Goal: Task Accomplishment & Management: Complete application form

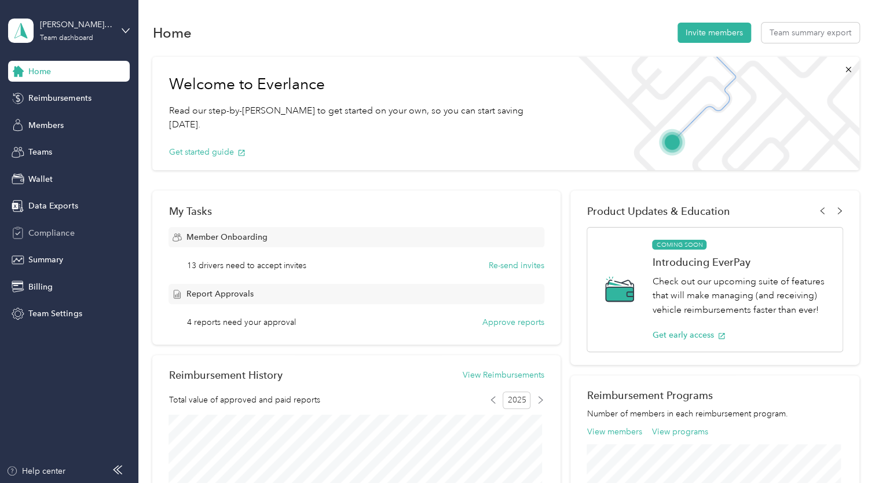
click at [56, 237] on span "Compliance" at bounding box center [51, 233] width 46 height 12
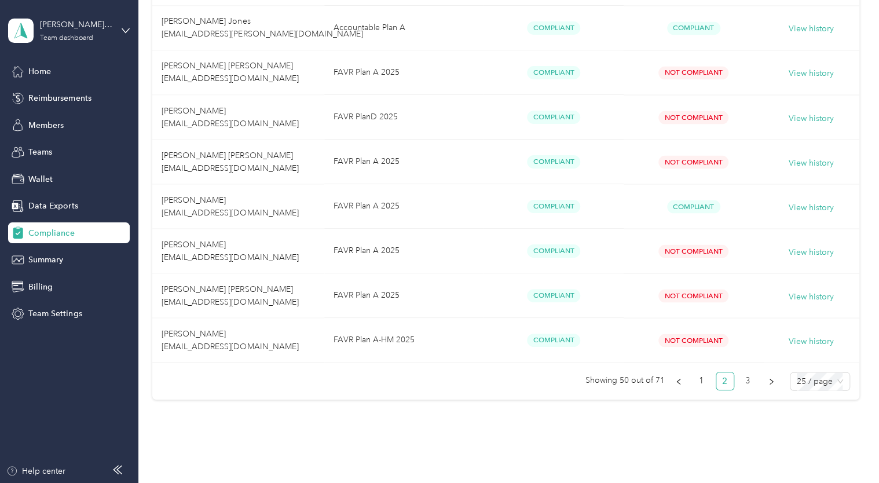
scroll to position [1042, 0]
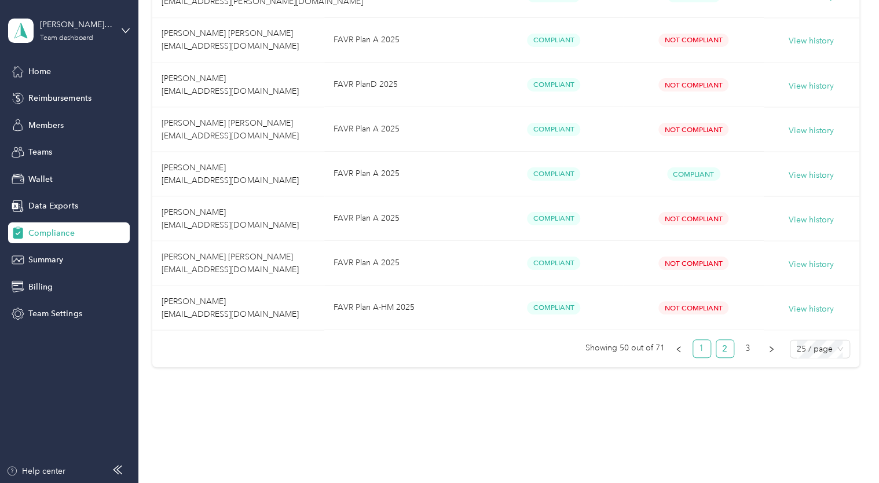
click at [699, 347] on link "1" at bounding box center [701, 348] width 17 height 17
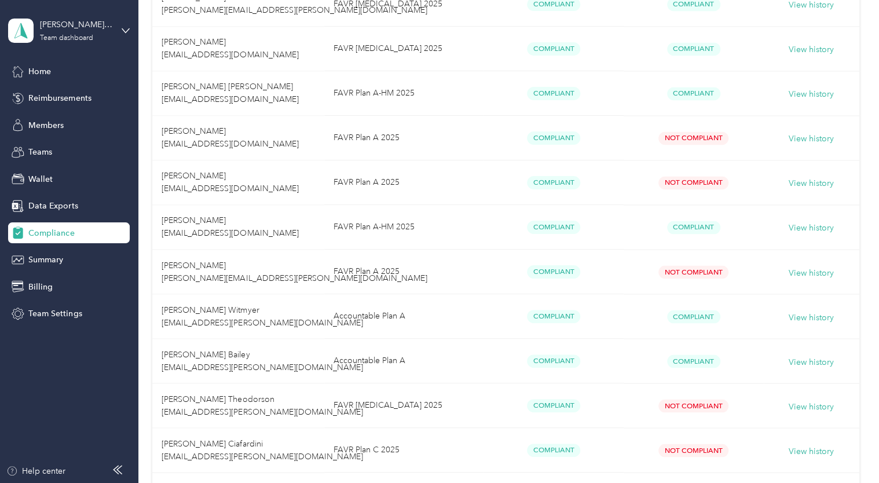
scroll to position [984, 0]
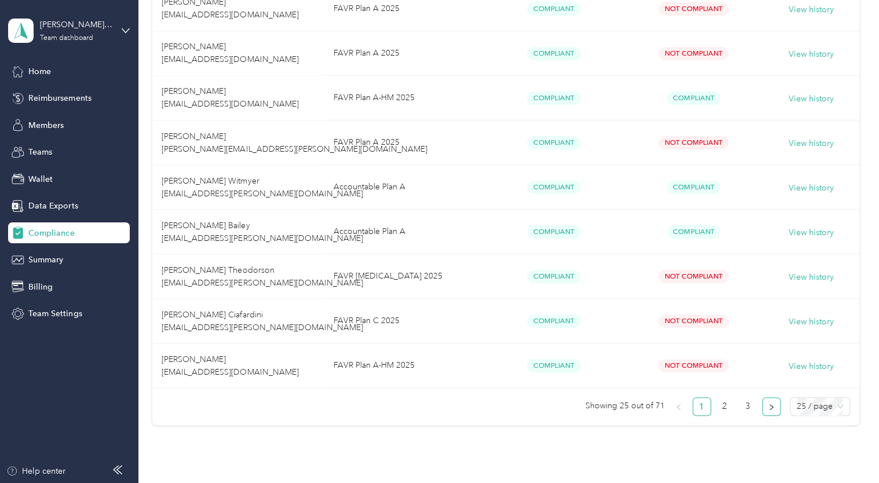
click at [770, 404] on icon "right" at bounding box center [771, 407] width 7 height 7
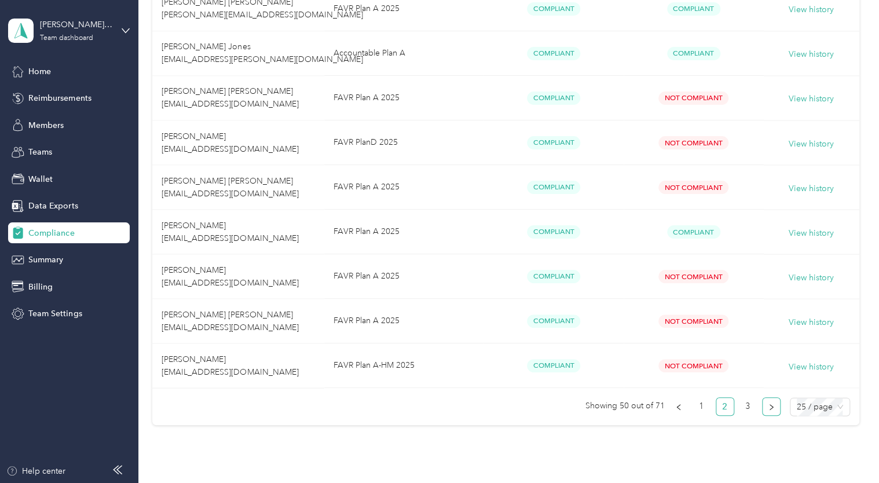
click at [769, 405] on icon "right" at bounding box center [771, 407] width 7 height 7
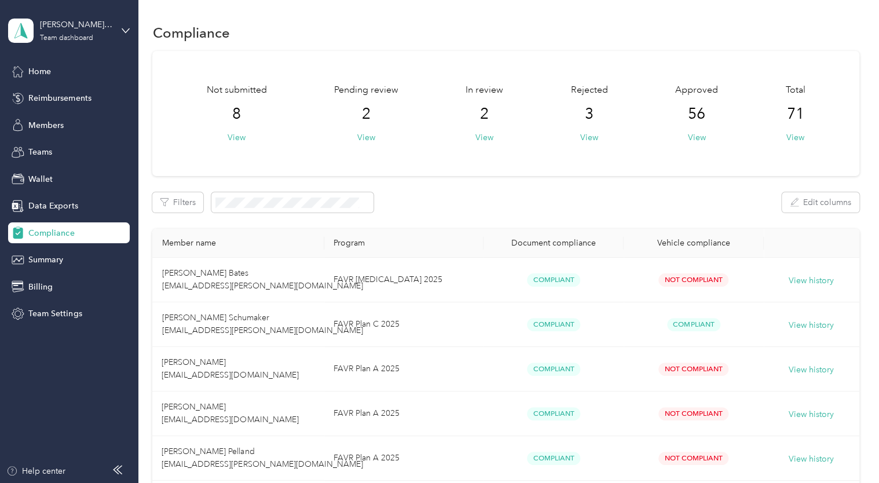
click at [560, 232] on th "Document compliance" at bounding box center [553, 243] width 140 height 29
click at [550, 241] on div "Document compliance" at bounding box center [554, 243] width 122 height 10
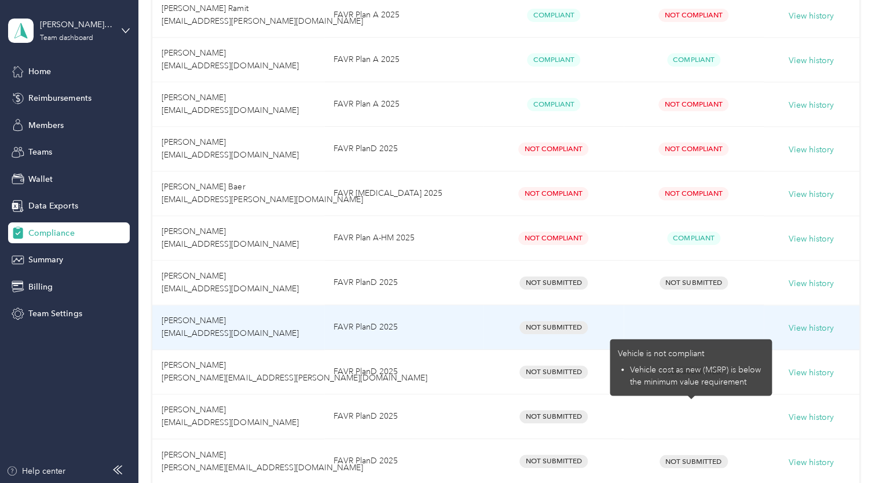
scroll to position [811, 0]
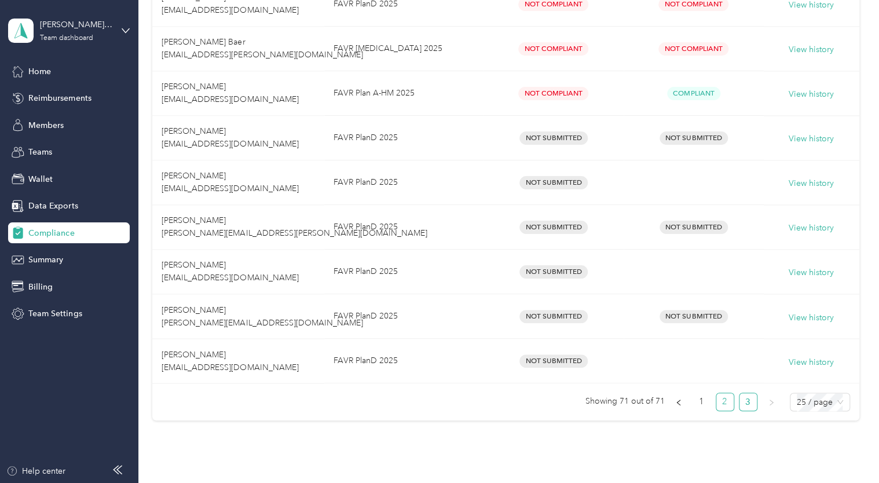
click at [719, 399] on link "2" at bounding box center [724, 401] width 17 height 17
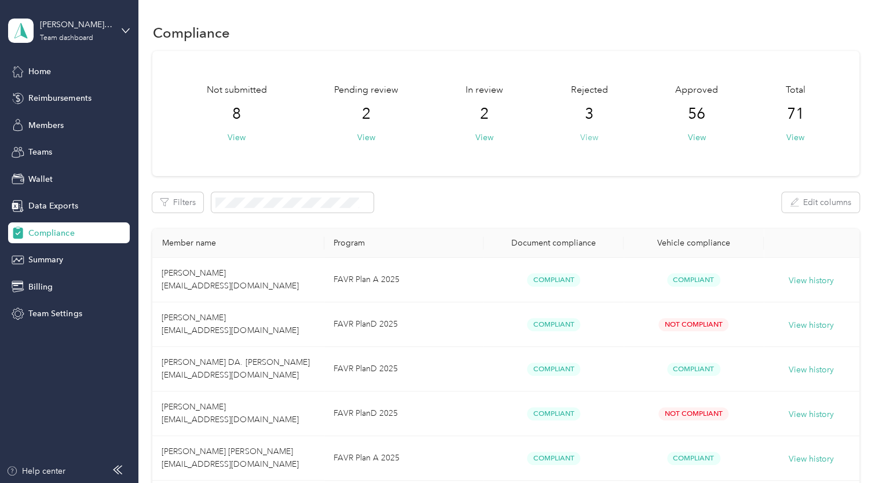
click at [588, 139] on button "View" at bounding box center [589, 137] width 18 height 12
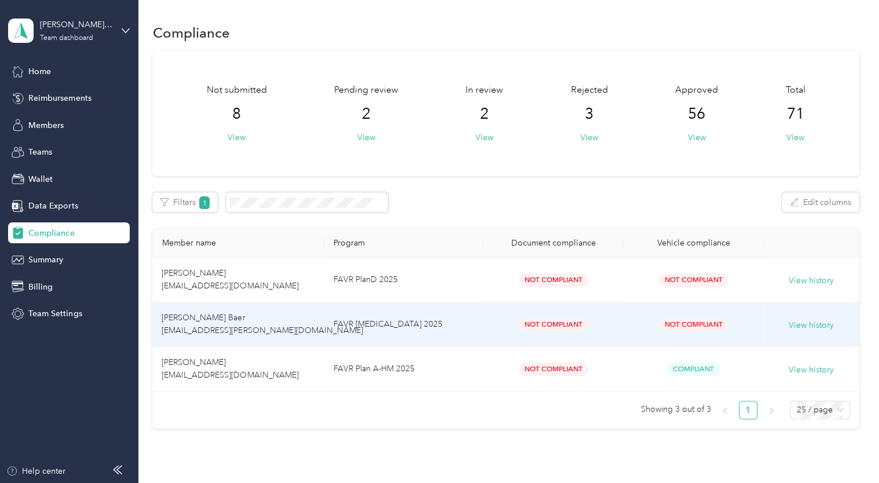
click at [831, 326] on div "View history" at bounding box center [811, 324] width 77 height 15
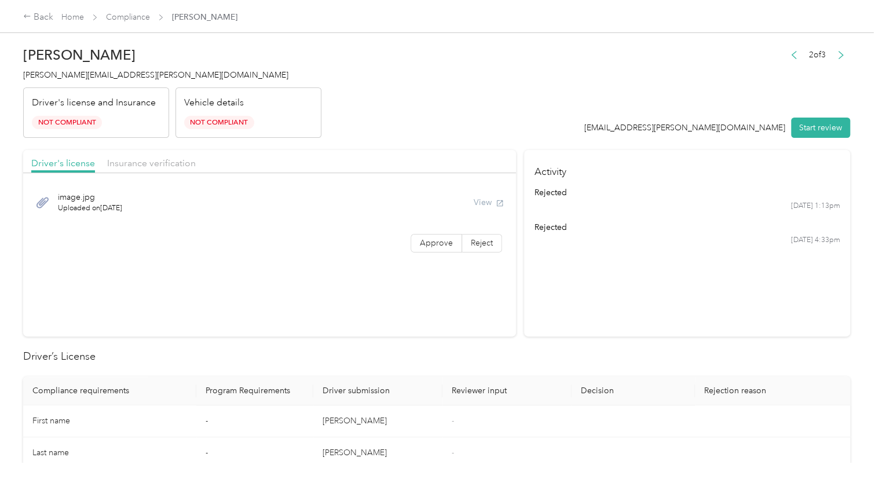
click at [481, 201] on div "View" at bounding box center [489, 202] width 30 height 12
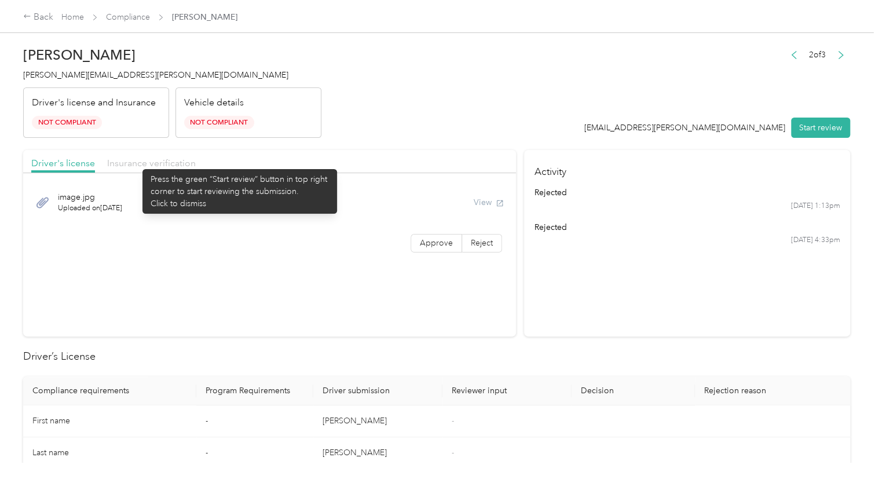
click at [137, 163] on span "Insurance verification" at bounding box center [151, 162] width 89 height 11
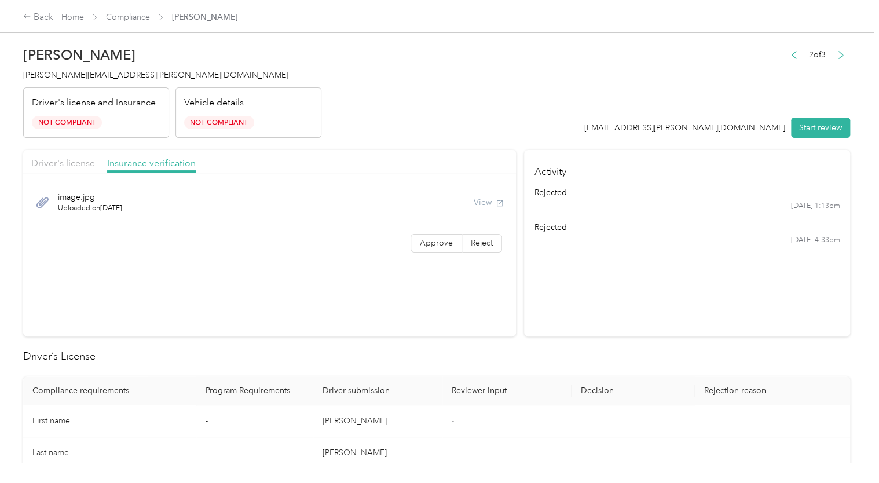
click at [93, 197] on span "image.jpg" at bounding box center [90, 197] width 64 height 12
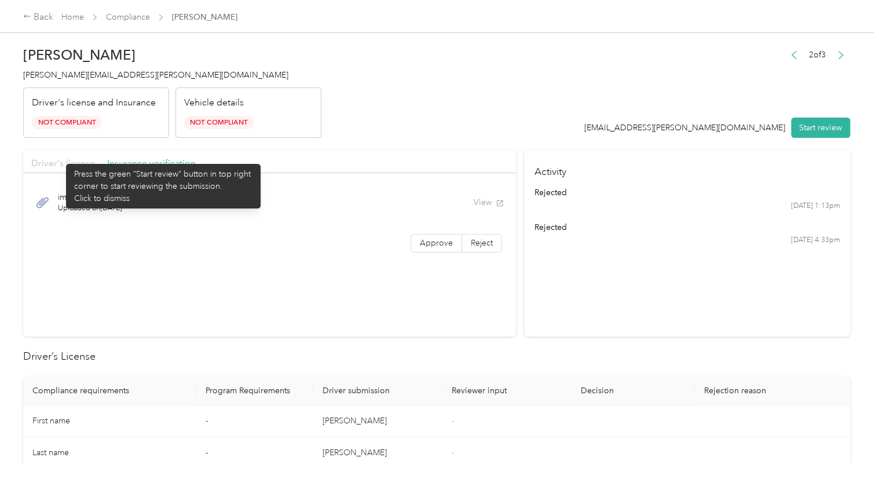
click at [60, 158] on span "Driver's license" at bounding box center [63, 162] width 64 height 11
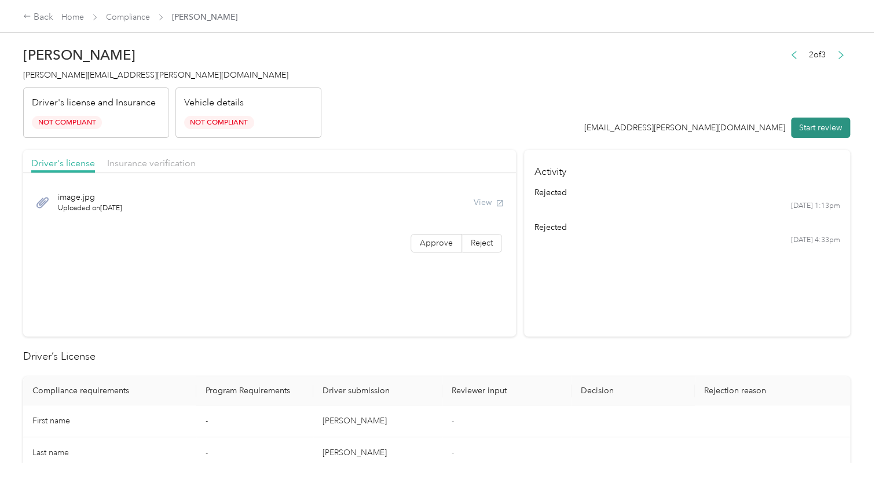
click at [825, 126] on button "Start review" at bounding box center [820, 128] width 59 height 20
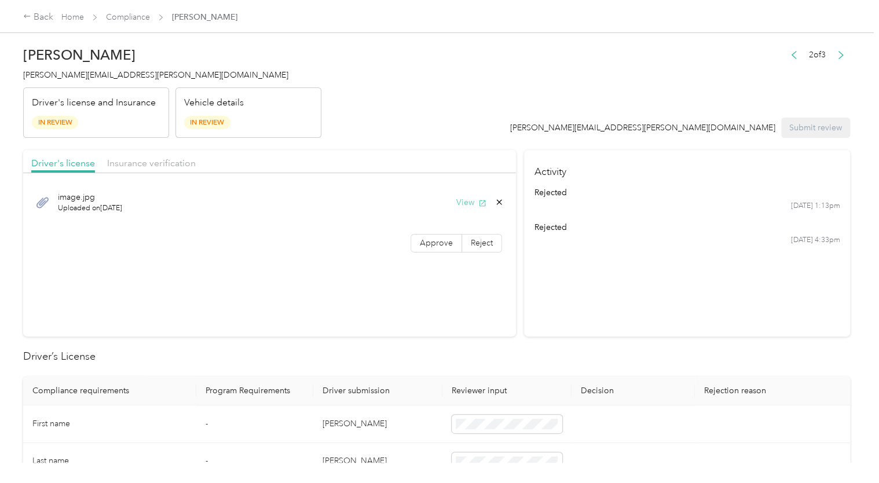
click at [468, 200] on button "View" at bounding box center [471, 202] width 30 height 12
click at [127, 164] on span "Insurance verification" at bounding box center [151, 162] width 89 height 11
click at [76, 198] on span "image.jpg" at bounding box center [90, 197] width 64 height 12
click at [466, 202] on button "View" at bounding box center [471, 202] width 30 height 12
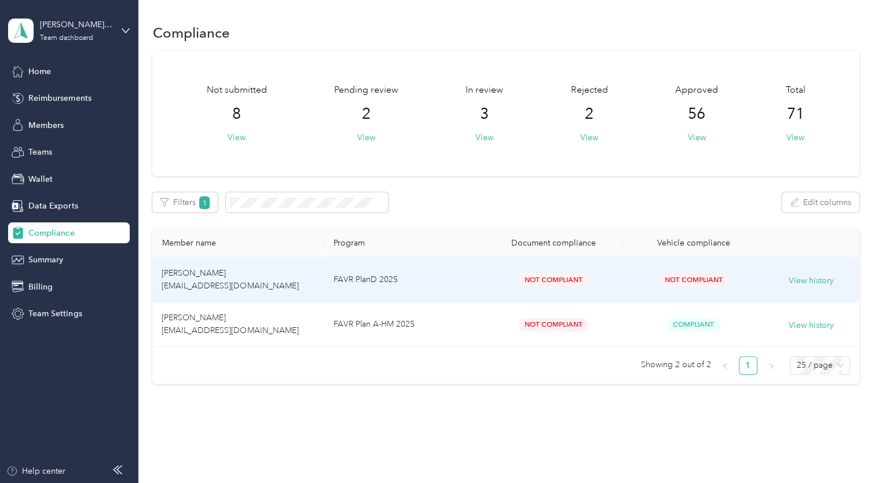
click at [207, 277] on span "[PERSON_NAME] [EMAIL_ADDRESS][DOMAIN_NAME]" at bounding box center [230, 279] width 137 height 23
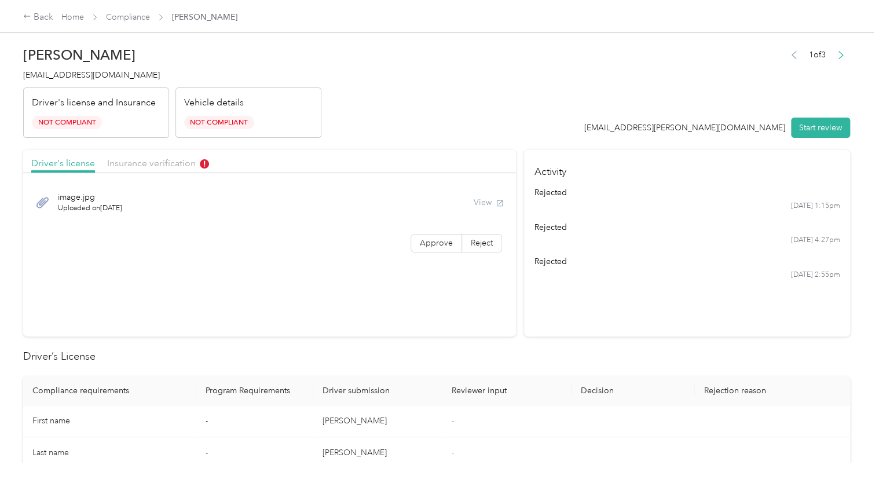
click at [816, 123] on button "Start review" at bounding box center [820, 128] width 59 height 20
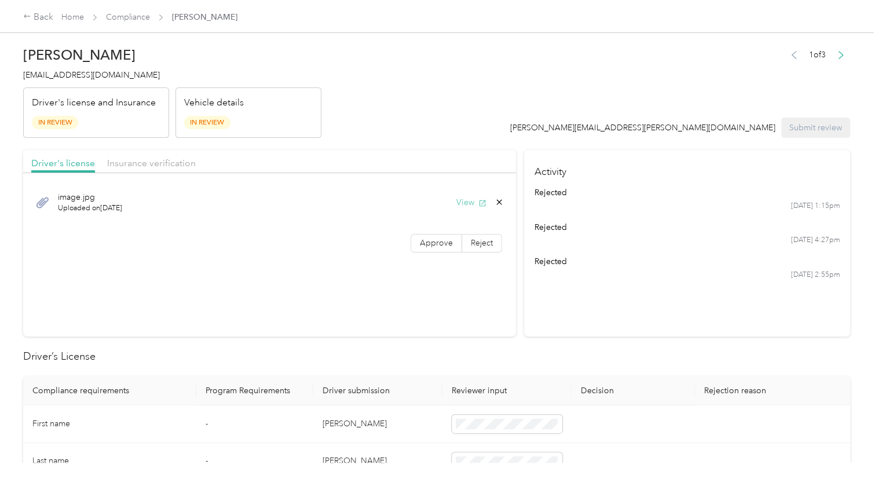
click at [466, 200] on button "View" at bounding box center [471, 202] width 30 height 12
click at [153, 165] on span "Insurance verification" at bounding box center [151, 162] width 89 height 11
click at [464, 203] on button "View" at bounding box center [471, 202] width 30 height 12
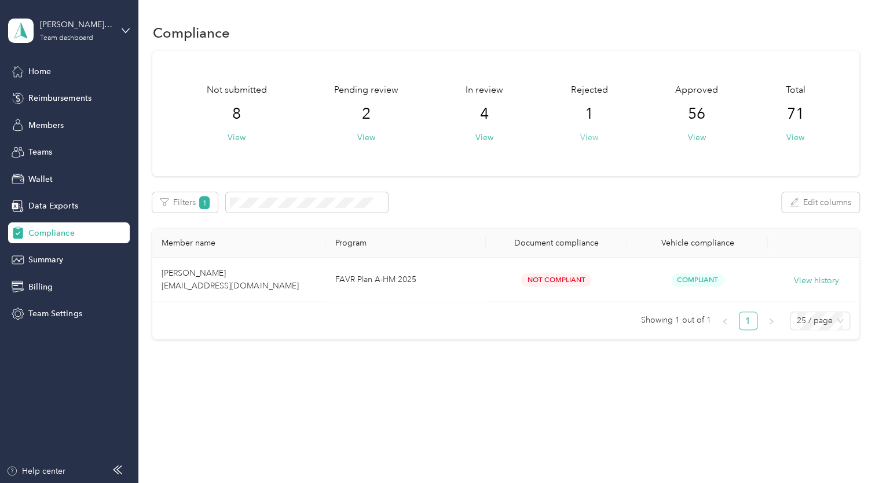
click at [597, 138] on button "View" at bounding box center [589, 137] width 18 height 12
